Goal: Information Seeking & Learning: Find specific fact

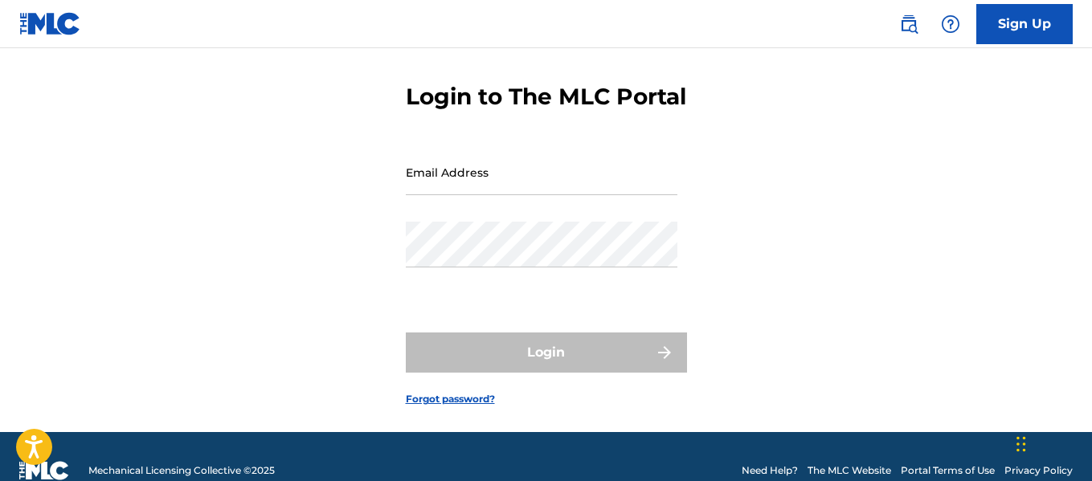
scroll to position [80, 0]
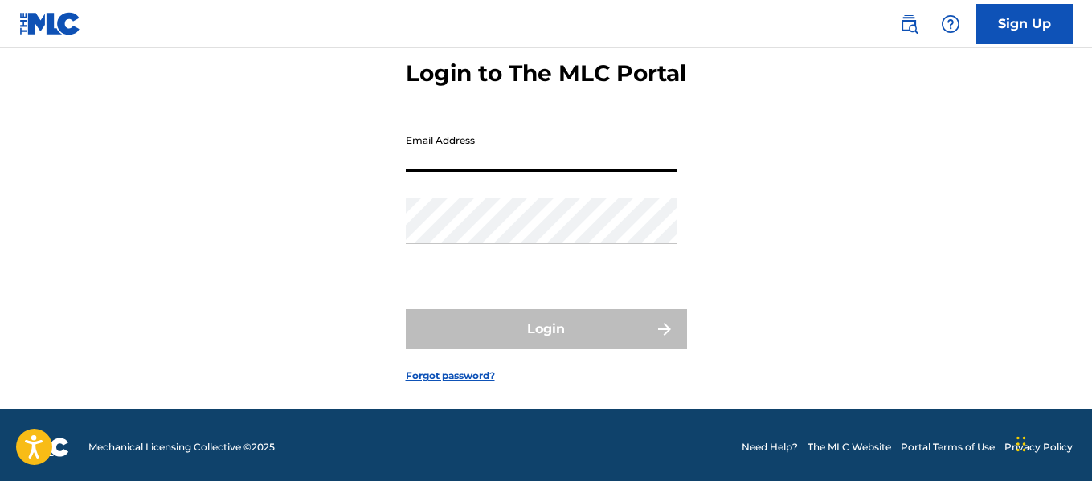
click at [544, 172] on input "Email Address" at bounding box center [542, 149] width 272 height 46
type input "[EMAIL_ADDRESS][DOMAIN_NAME]"
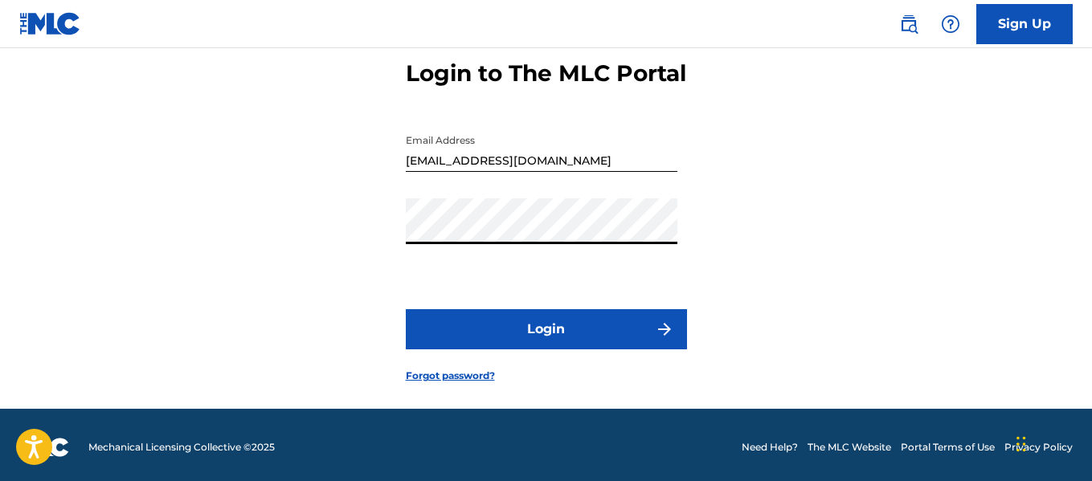
click at [406, 309] on button "Login" at bounding box center [546, 329] width 281 height 40
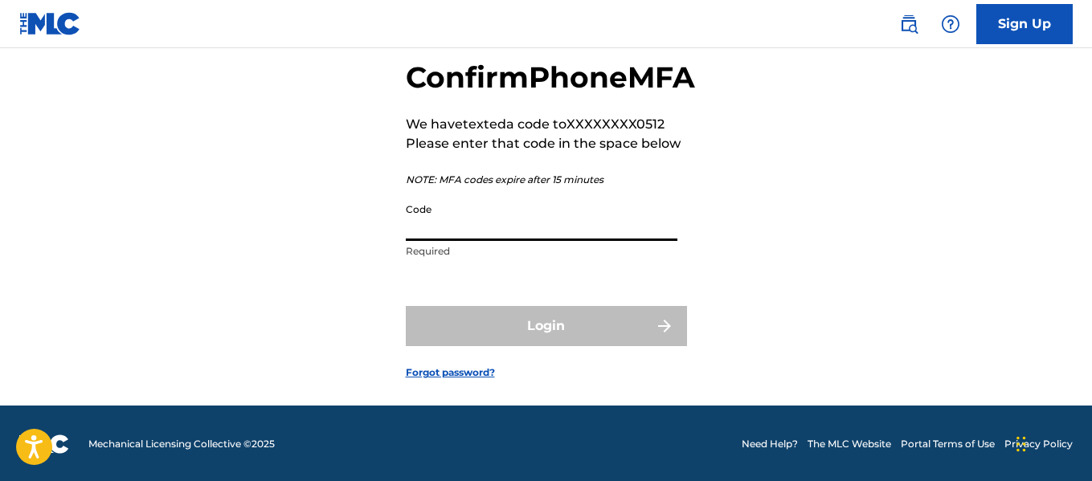
click at [519, 241] on input "Code" at bounding box center [542, 218] width 272 height 46
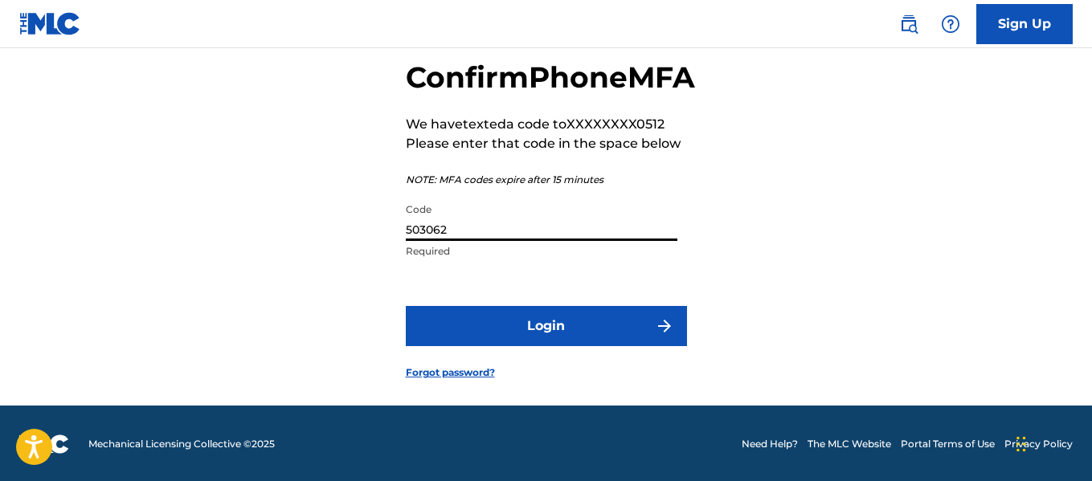
type input "503062"
click at [406, 306] on button "Login" at bounding box center [546, 326] width 281 height 40
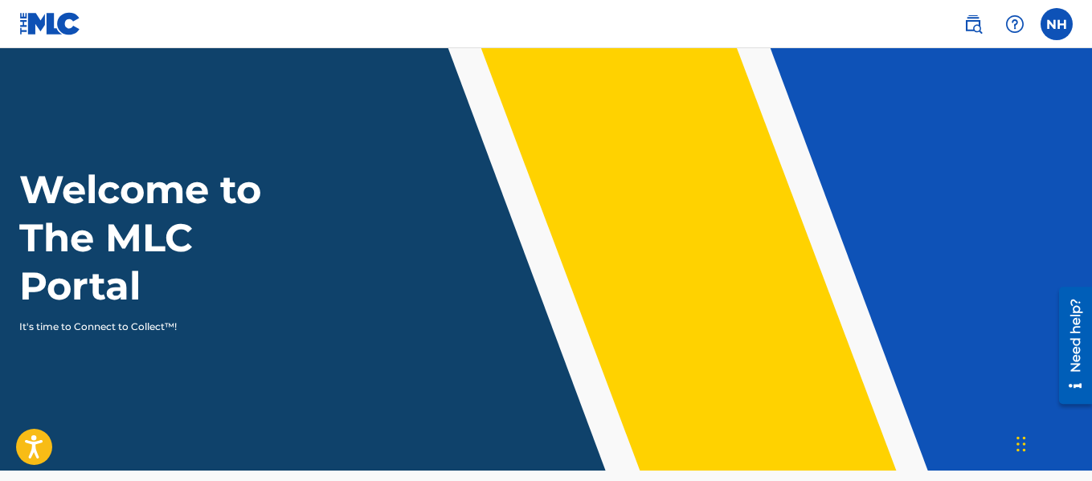
click at [985, 22] on link at bounding box center [973, 24] width 32 height 32
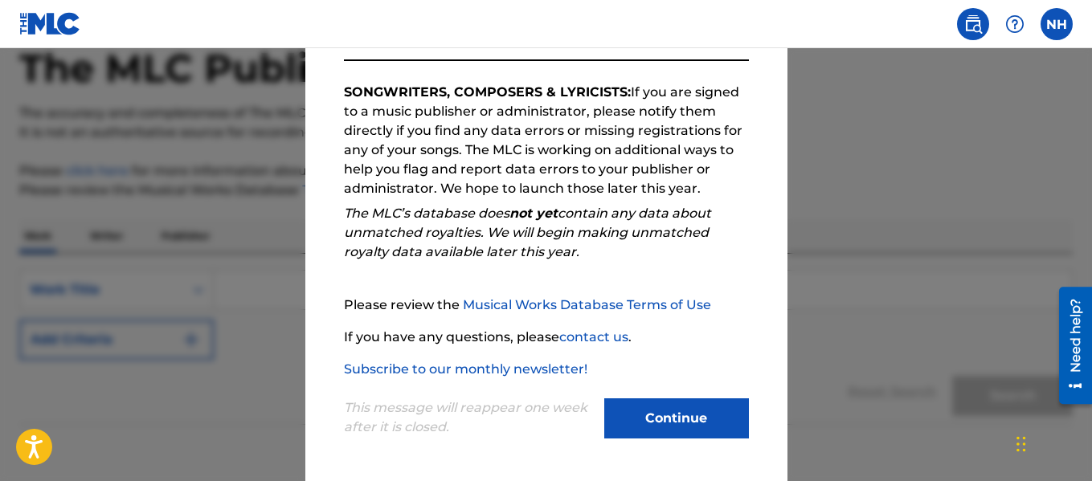
scroll to position [166, 0]
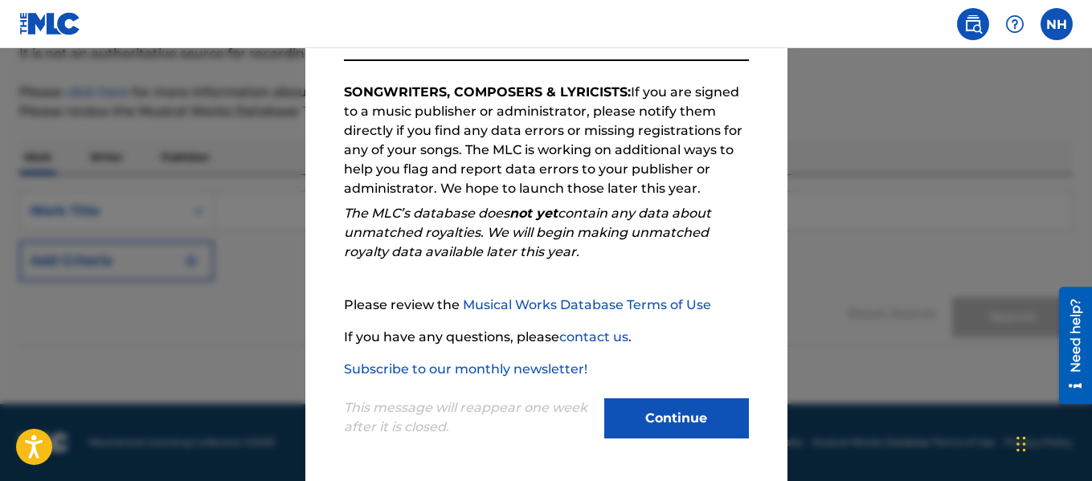
click at [652, 411] on button "Continue" at bounding box center [676, 419] width 145 height 40
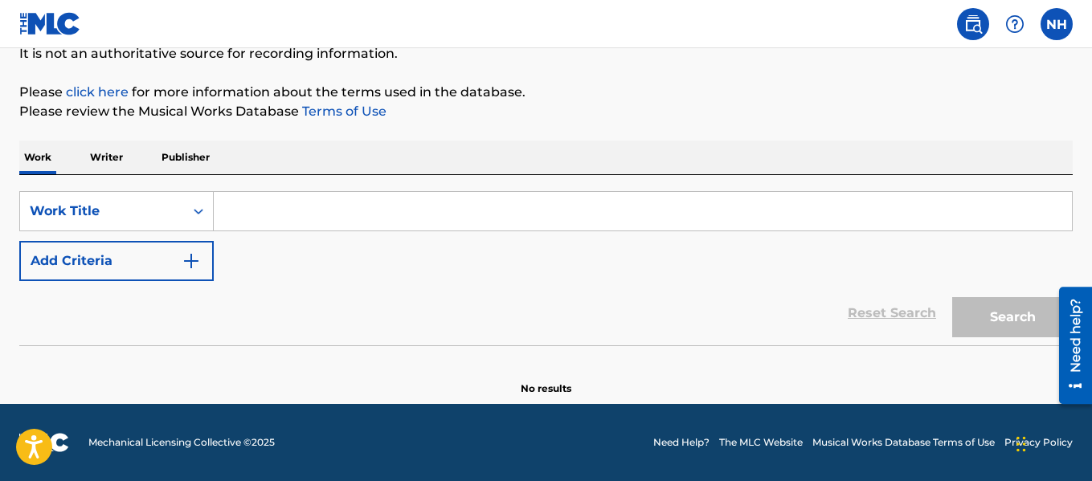
click at [456, 219] on input "Search Form" at bounding box center [643, 211] width 858 height 39
click at [452, 213] on input "Search Form" at bounding box center [643, 211] width 858 height 39
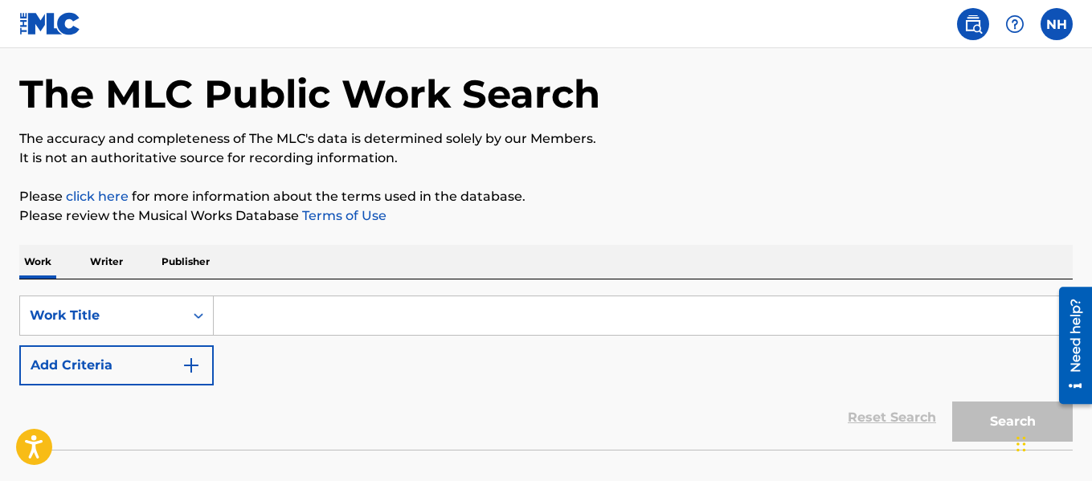
scroll to position [86, 0]
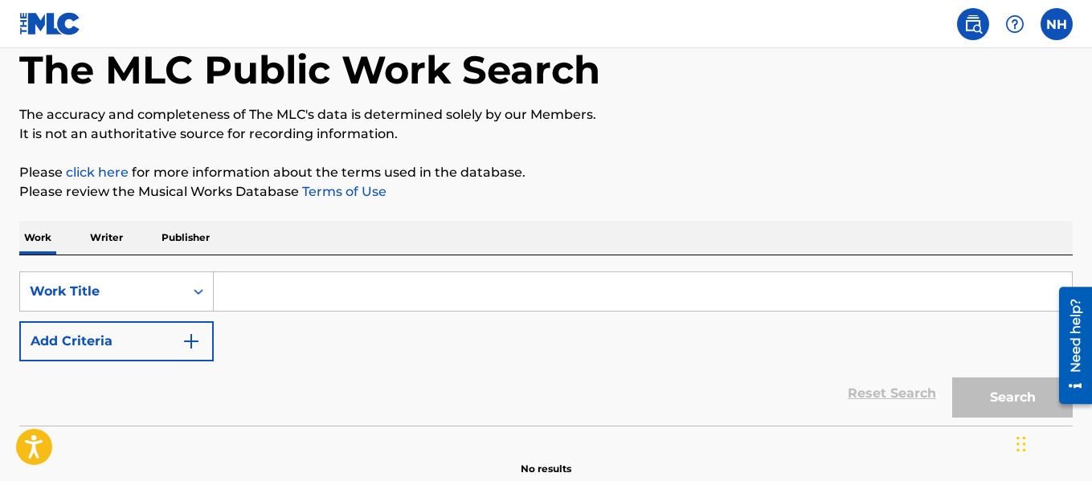
click at [282, 289] on input "Search Form" at bounding box center [643, 291] width 858 height 39
drag, startPoint x: 285, startPoint y: 289, endPoint x: 277, endPoint y: 290, distance: 8.2
click at [283, 289] on input "Search Form" at bounding box center [643, 291] width 858 height 39
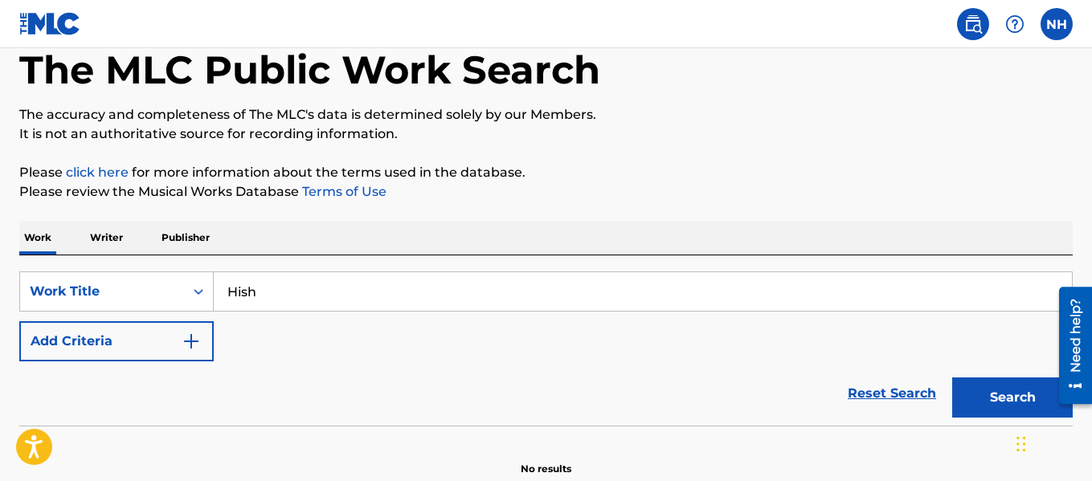
type input "Hish"
click at [952, 378] on button "Search" at bounding box center [1012, 398] width 121 height 40
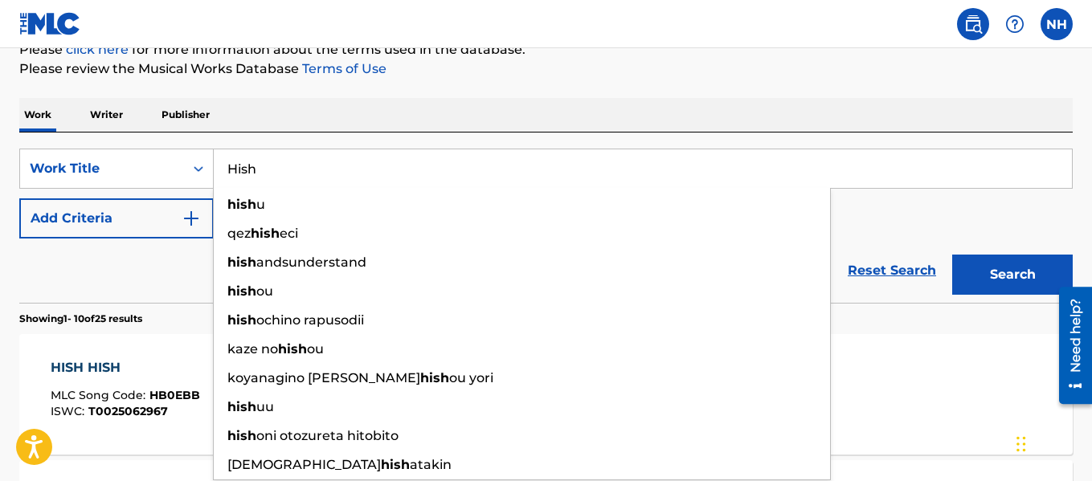
scroll to position [327, 0]
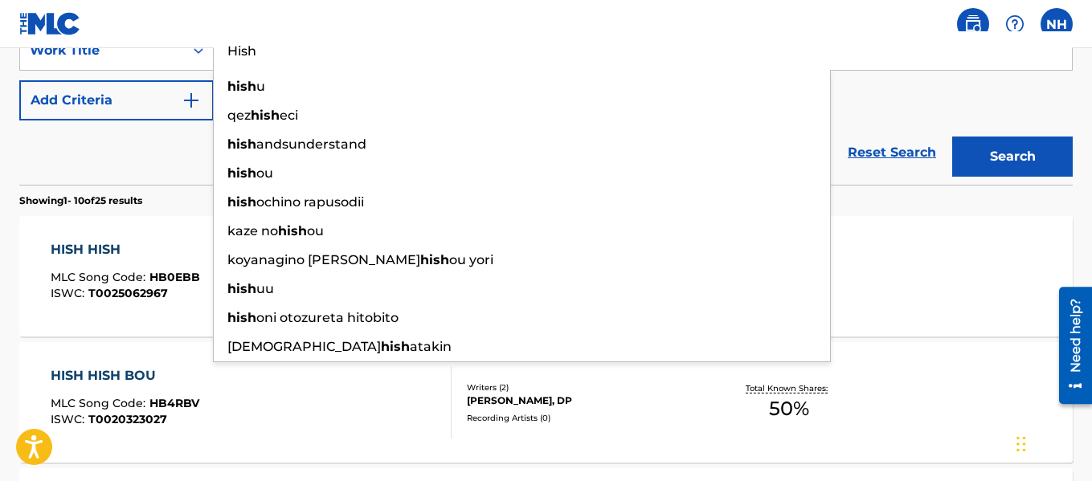
click at [318, 59] on input "Hish" at bounding box center [643, 50] width 858 height 39
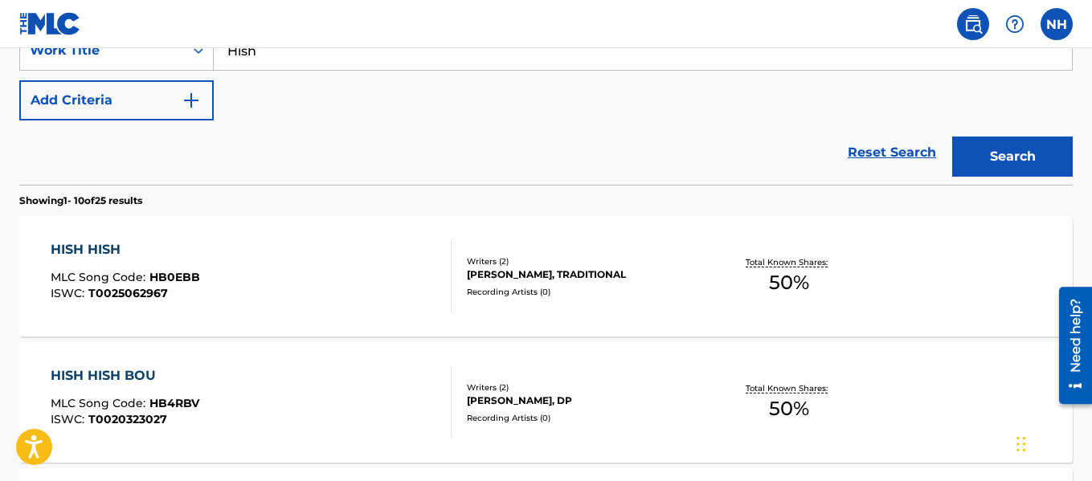
drag, startPoint x: 136, startPoint y: 158, endPoint x: 163, endPoint y: 158, distance: 27.3
click at [163, 161] on div "Reset Search Search" at bounding box center [546, 153] width 1054 height 64
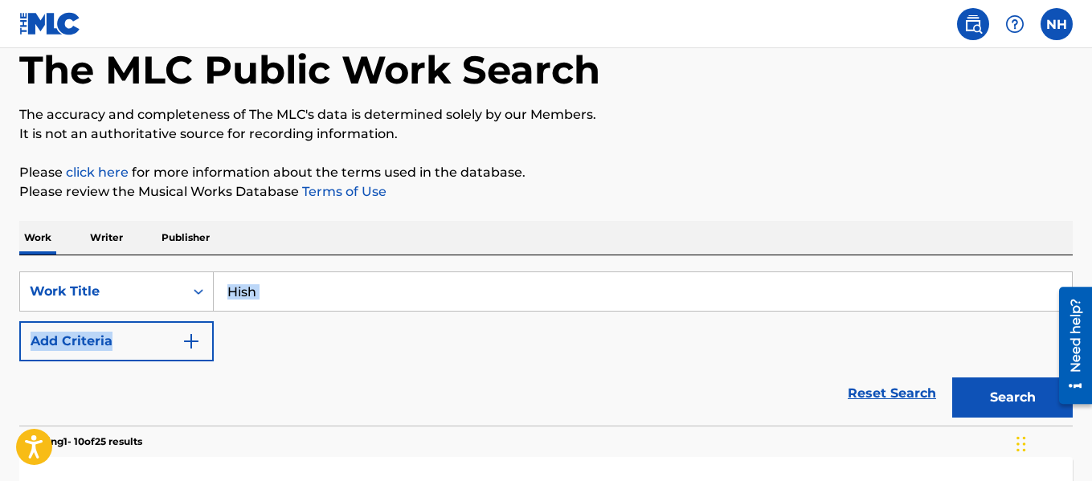
click at [336, 313] on div "SearchWithCriteria841029b5-98e3-415e-a6a1-d61b2dedc92d Work Title Hish Add Crit…" at bounding box center [546, 317] width 1054 height 90
click at [330, 302] on input "Hish" at bounding box center [643, 291] width 858 height 39
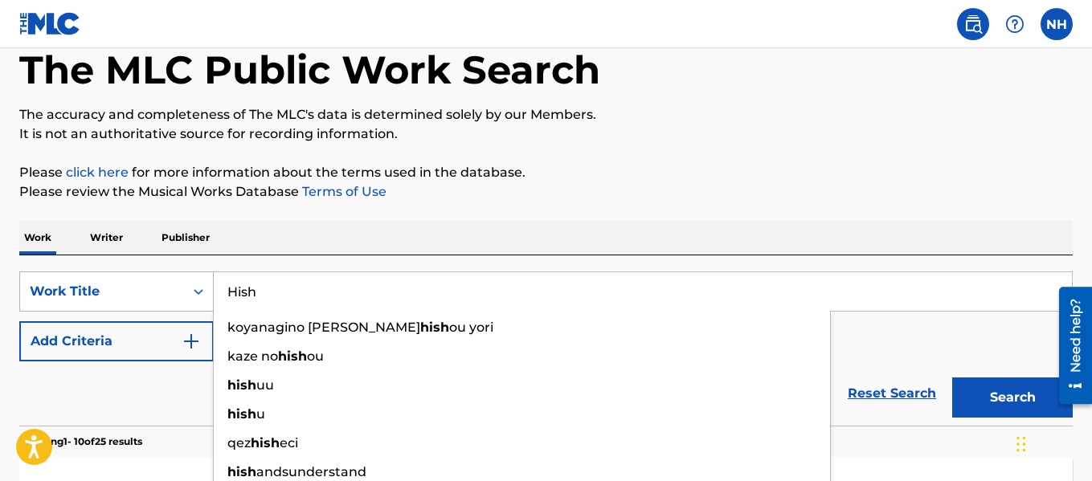
click at [147, 305] on div "Work Title" at bounding box center [102, 291] width 164 height 31
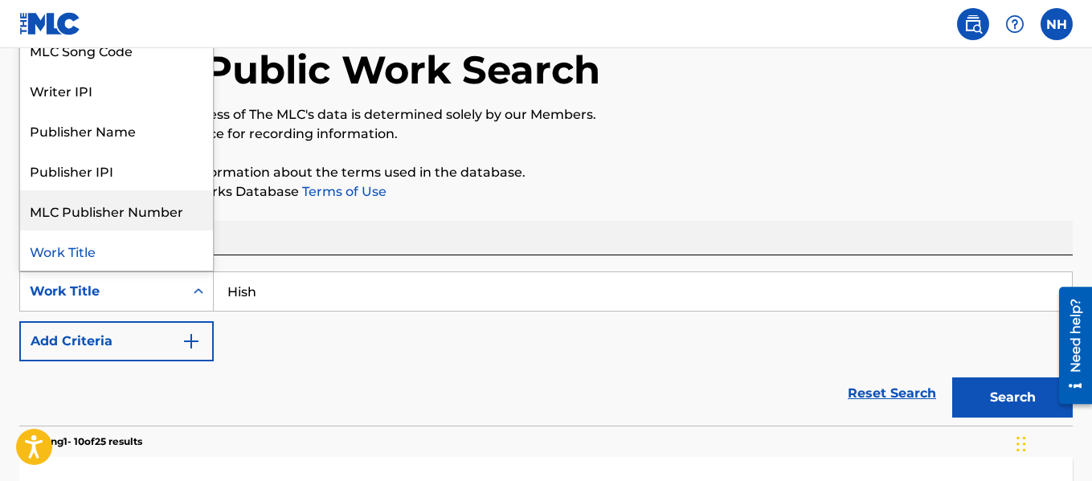
scroll to position [0, 0]
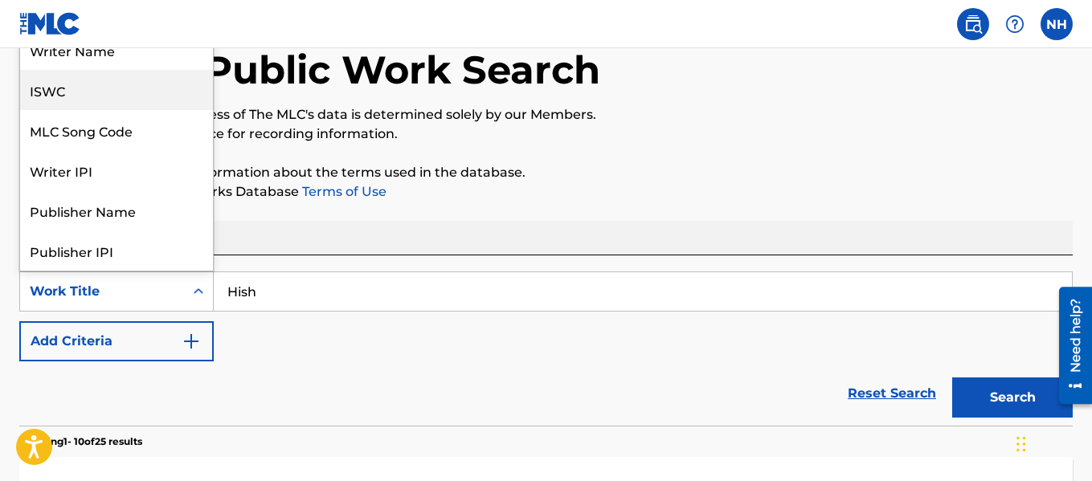
click at [102, 102] on div "ISWC" at bounding box center [116, 90] width 193 height 40
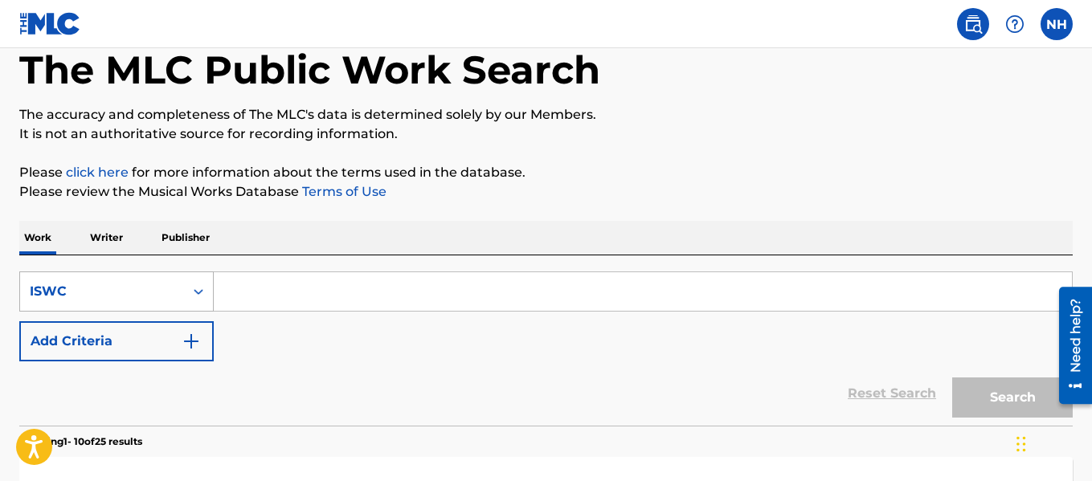
click at [101, 280] on div "ISWC" at bounding box center [102, 291] width 164 height 31
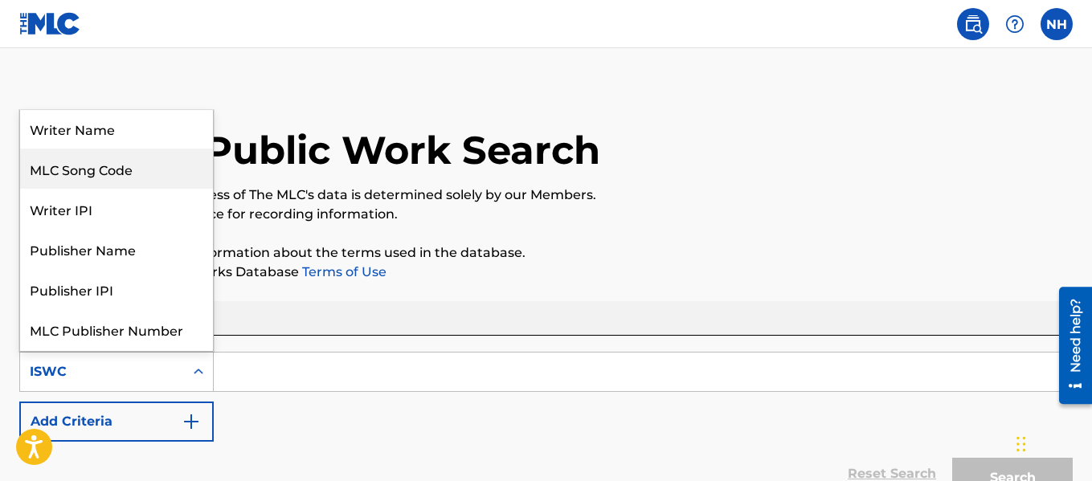
scroll to position [80, 0]
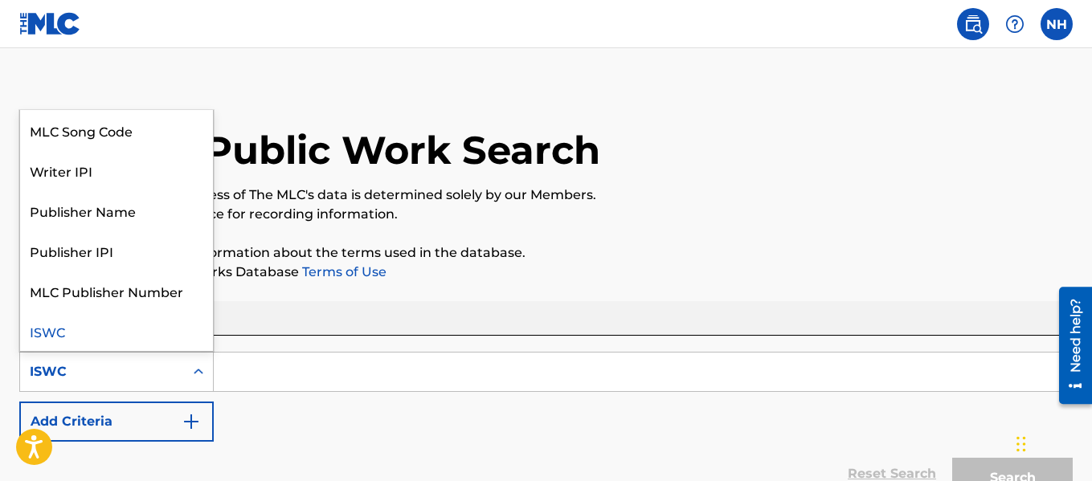
click at [55, 326] on div "ISWC" at bounding box center [116, 331] width 193 height 40
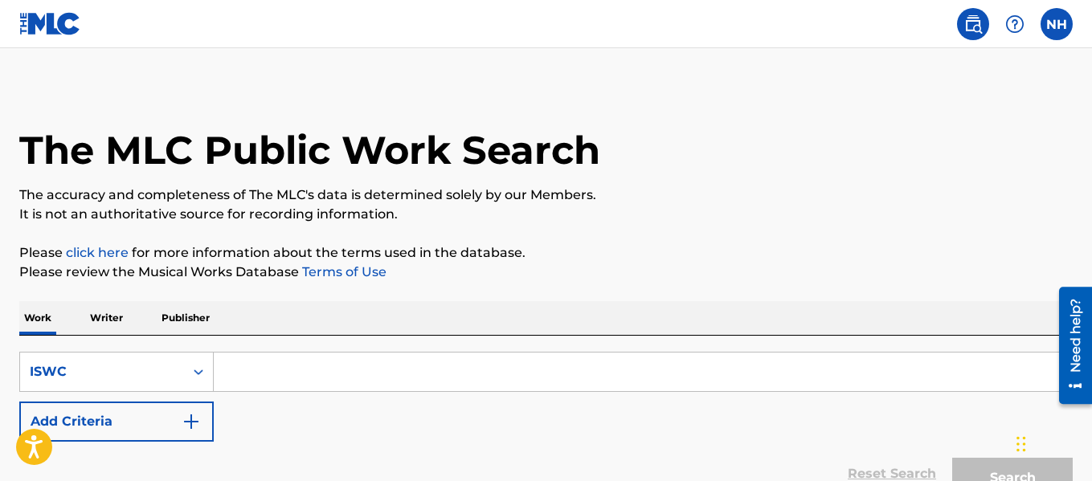
click at [973, 29] on img at bounding box center [973, 23] width 19 height 19
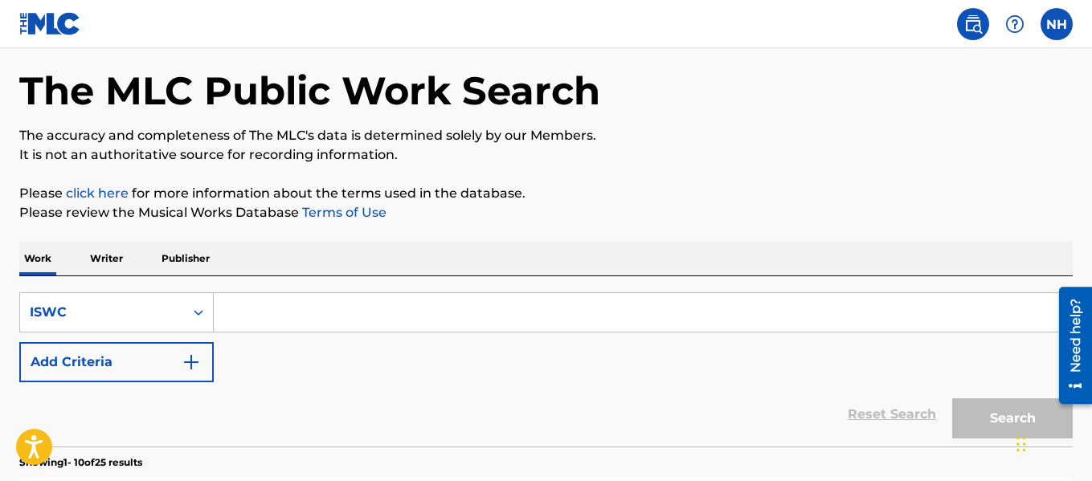
scroll to position [80, 0]
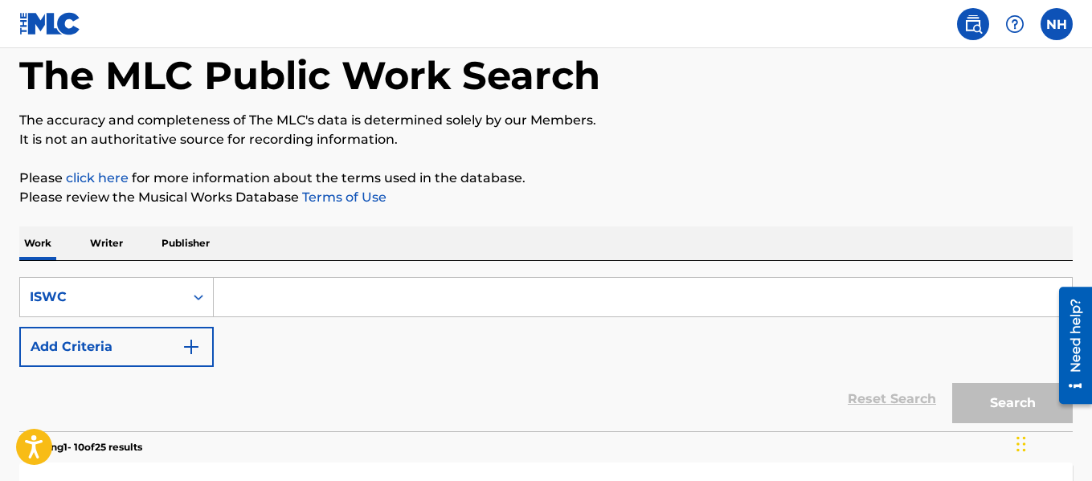
click at [301, 301] on input "Search Form" at bounding box center [643, 297] width 858 height 39
paste input "T-929.545.306-4"
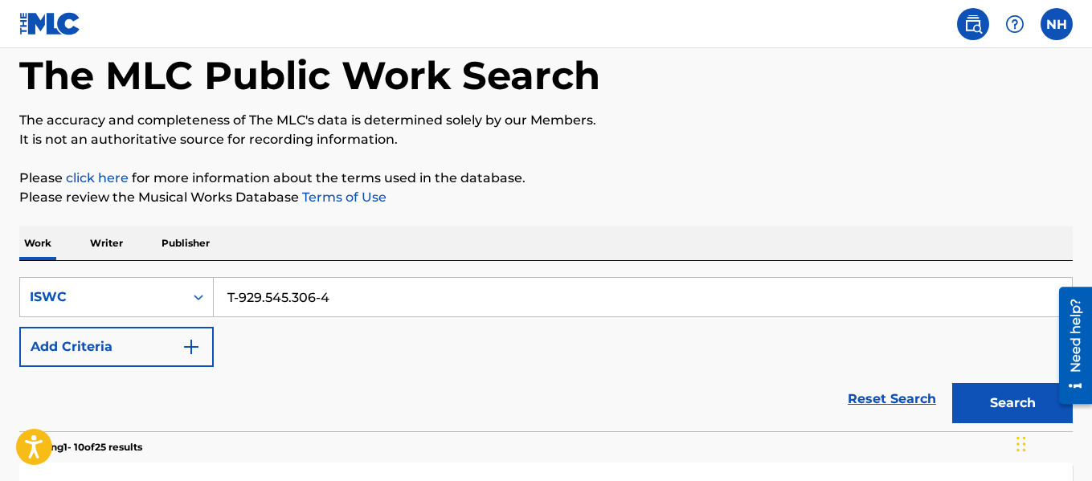
type input "T-929.545.306-4"
click at [963, 392] on button "Search" at bounding box center [1012, 403] width 121 height 40
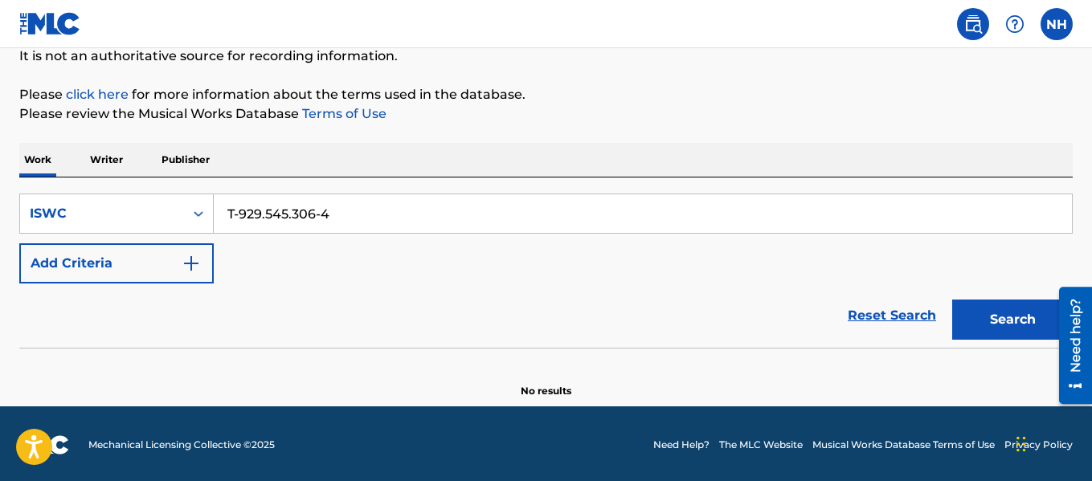
scroll to position [166, 0]
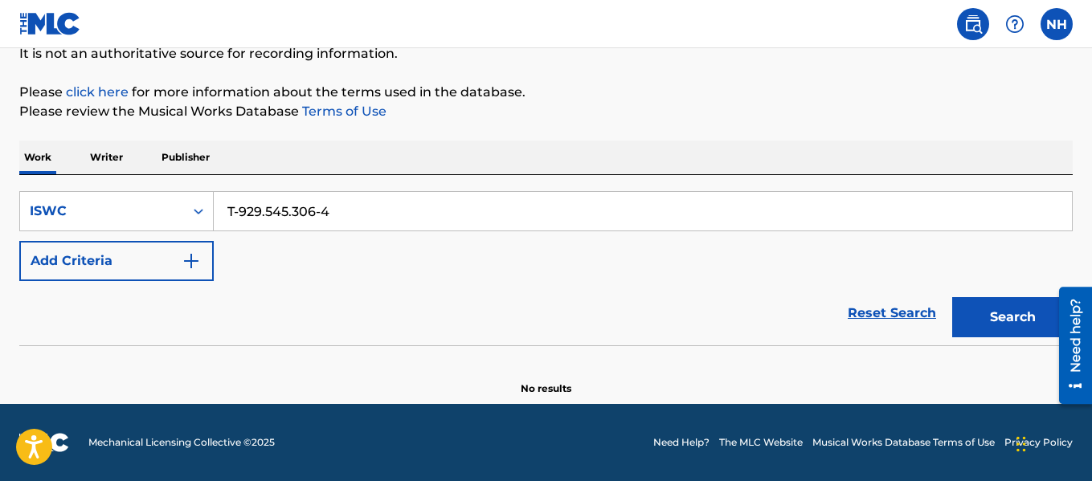
click at [1013, 327] on button "Search" at bounding box center [1012, 317] width 121 height 40
click at [1031, 312] on button "Search" at bounding box center [1012, 317] width 121 height 40
click at [1031, 312] on div "Search" at bounding box center [1008, 313] width 129 height 64
click at [1031, 312] on button "Search" at bounding box center [1012, 317] width 121 height 40
click at [1031, 312] on div "Search" at bounding box center [1008, 313] width 129 height 64
